Goal: Information Seeking & Learning: Find specific page/section

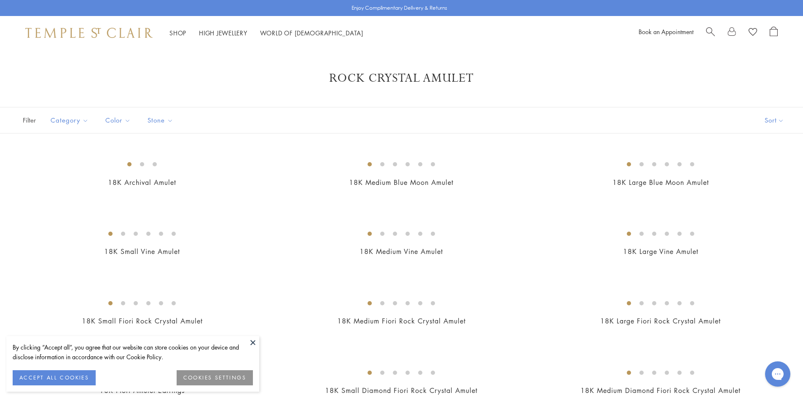
click at [710, 32] on span "Search" at bounding box center [710, 31] width 9 height 9
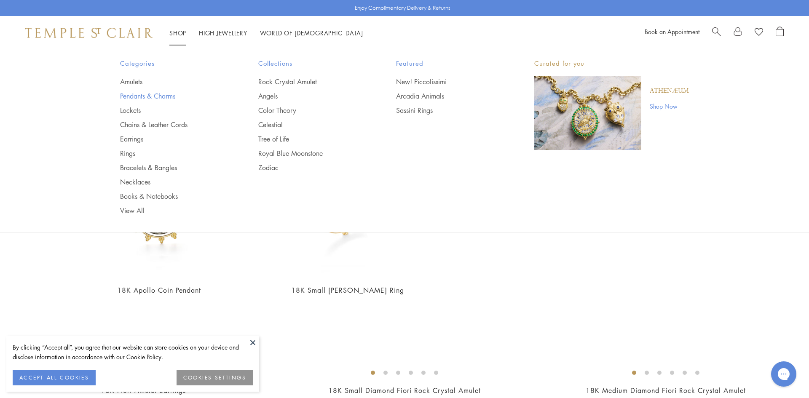
type input "****"
click at [172, 95] on link "Pendants & Charms" at bounding box center [172, 95] width 105 height 9
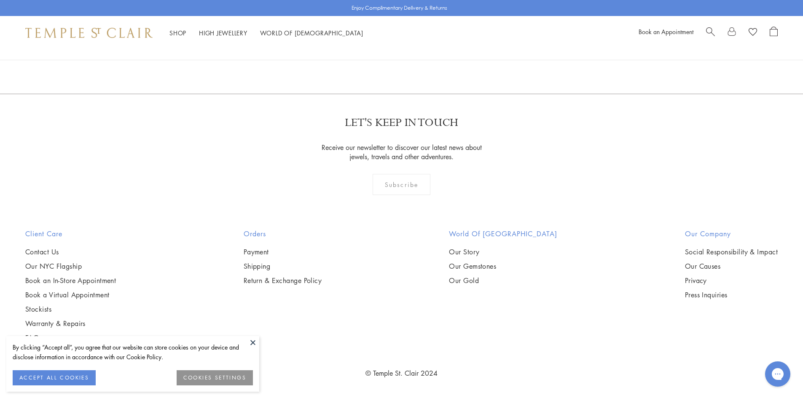
scroll to position [6534, 0]
click at [388, 60] on link "2" at bounding box center [388, 48] width 28 height 23
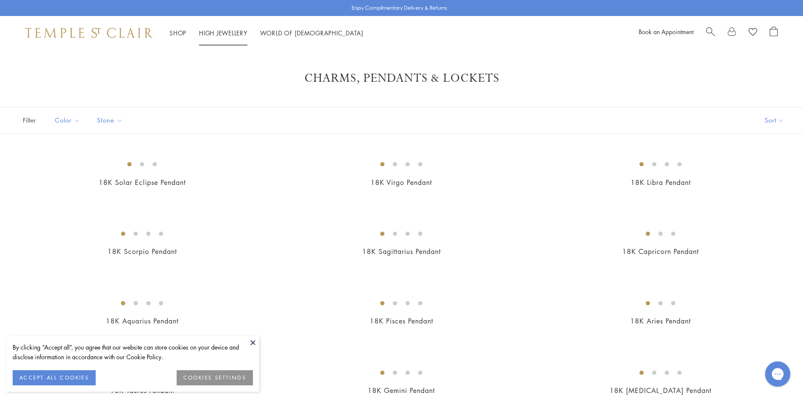
click at [222, 33] on link "High Jewellery High Jewellery" at bounding box center [223, 33] width 48 height 8
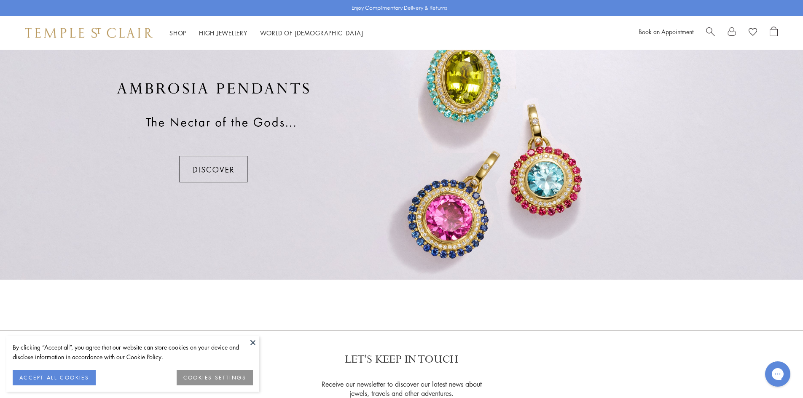
scroll to position [657, 0]
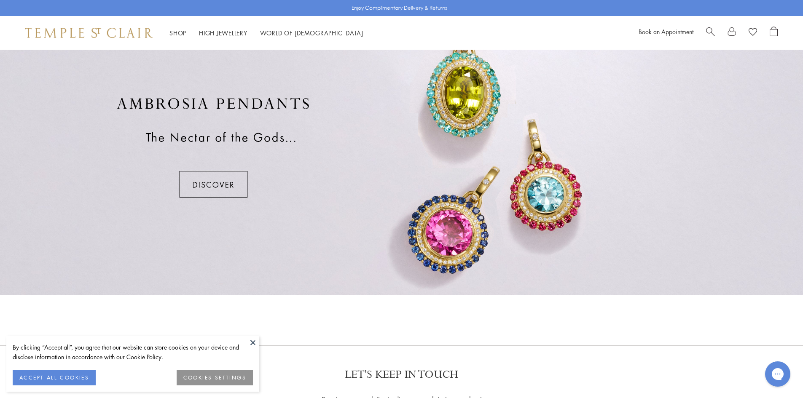
click at [228, 183] on div at bounding box center [401, 147] width 803 height 295
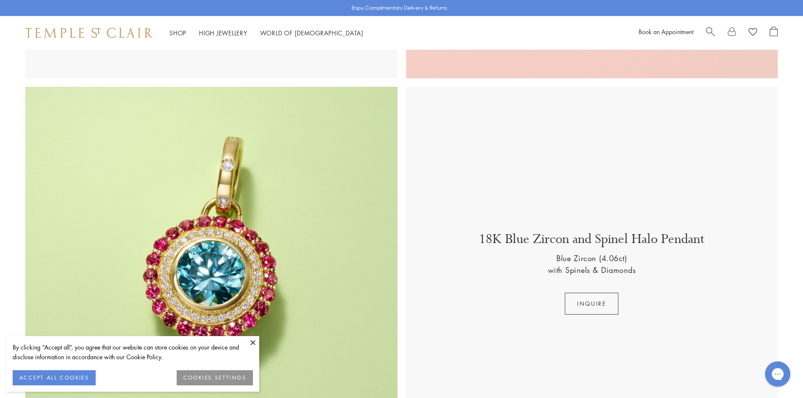
scroll to position [506, 0]
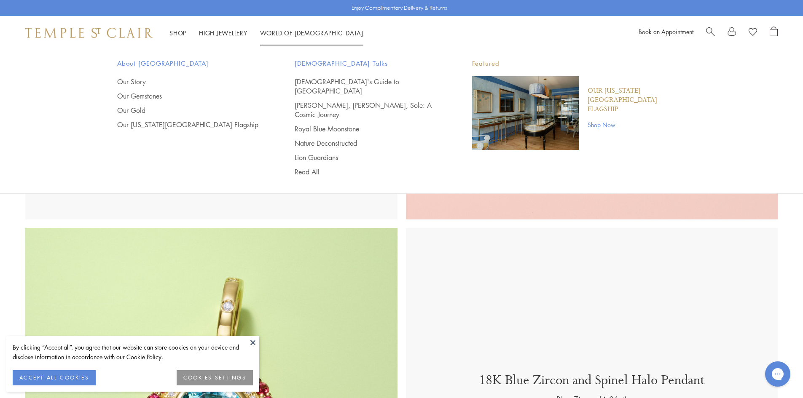
click at [289, 35] on link "World of Temple World of Temple" at bounding box center [311, 33] width 103 height 8
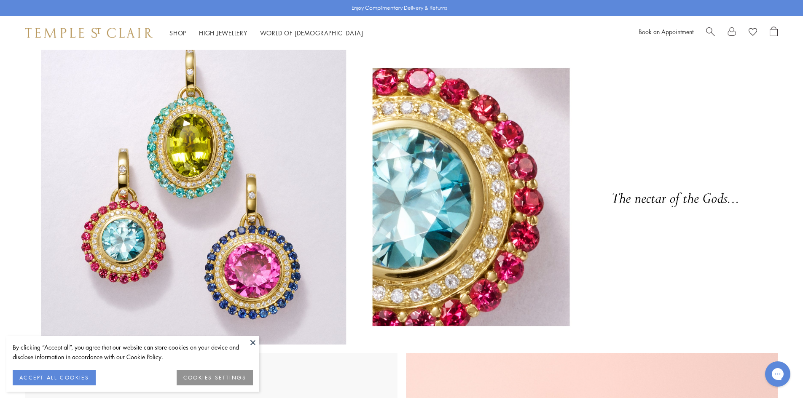
click at [708, 30] on span "Search" at bounding box center [710, 31] width 9 height 9
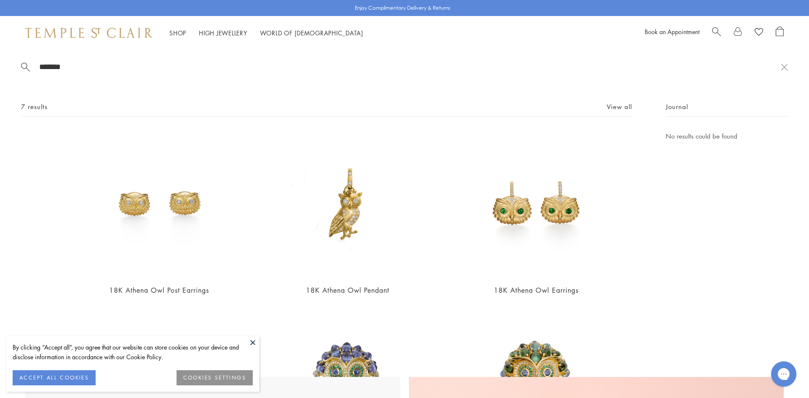
click at [723, 299] on div "Journal No results could be found" at bounding box center [727, 380] width 122 height 557
click at [67, 66] on input "******" at bounding box center [409, 67] width 743 height 10
type input "*"
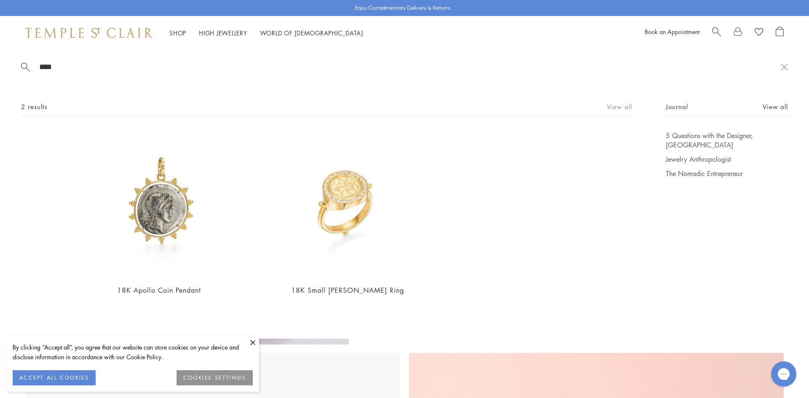
type input "****"
click at [616, 105] on link "View all" at bounding box center [619, 106] width 25 height 9
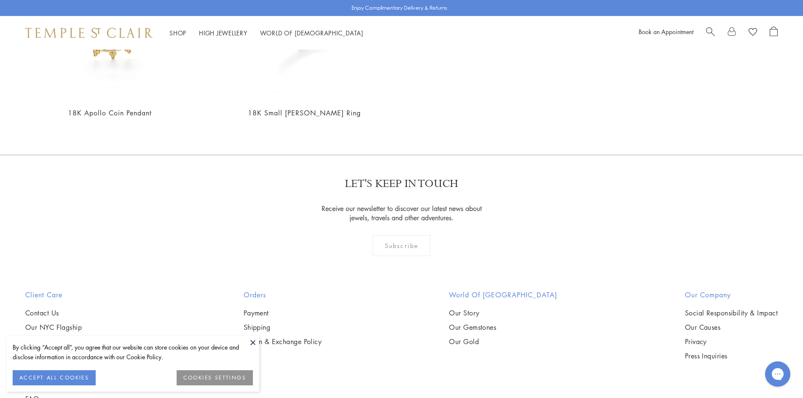
scroll to position [268, 0]
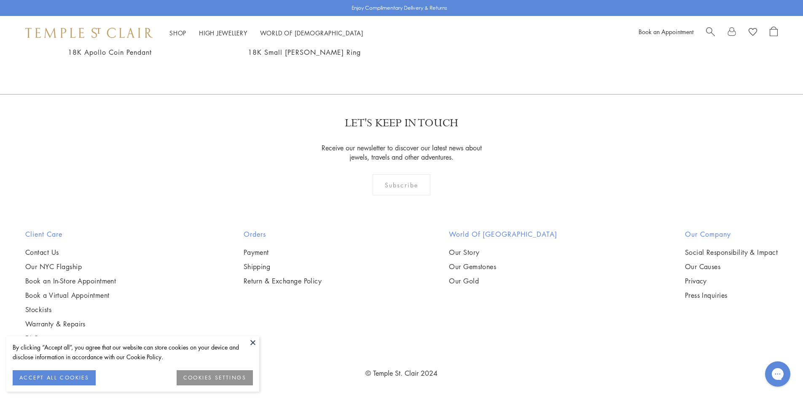
click at [253, 346] on button at bounding box center [253, 342] width 13 height 13
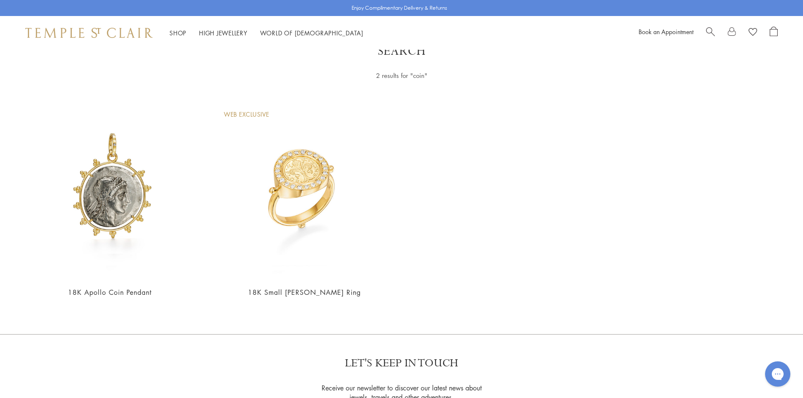
scroll to position [0, 0]
